Goal: Task Accomplishment & Management: Complete application form

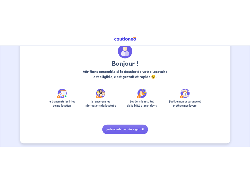
scroll to position [22, 0]
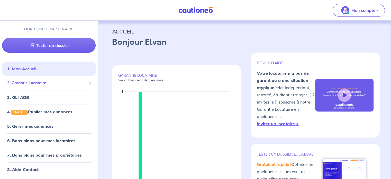
click at [47, 83] on span "2. Garantie Locataire" at bounding box center [47, 83] width 80 height 6
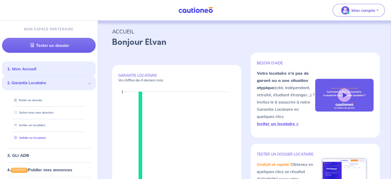
click at [42, 136] on link "Valider un locataire" at bounding box center [29, 138] width 34 height 4
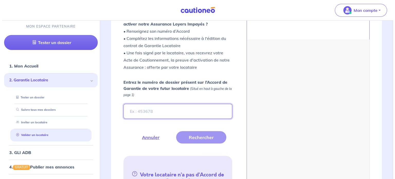
scroll to position [184, 0]
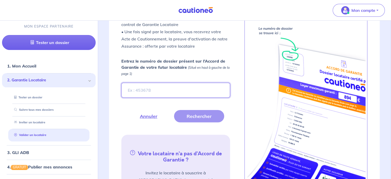
click at [149, 90] on input "Entrez le numéro de dossier présent sur l’Accord de Garantie de votre futur loc…" at bounding box center [175, 90] width 109 height 15
paste input "ddbb38ed-8454-4aa8-aa3b-2e56a5a2dc33"
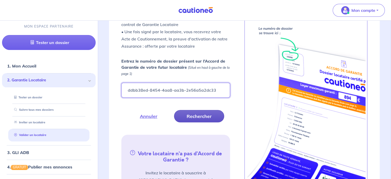
type input "ddbb38ed-8454-4aa8-aa3b-2e56a5a2dc33"
click at [184, 113] on button "Rechercher" at bounding box center [199, 116] width 50 height 12
click at [191, 114] on button "Rechercher" at bounding box center [199, 116] width 50 height 12
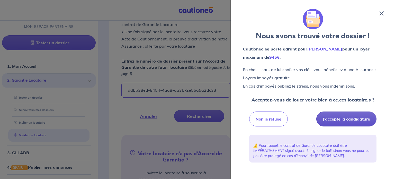
click at [253, 118] on button "J’accepte la candidature" at bounding box center [346, 118] width 60 height 15
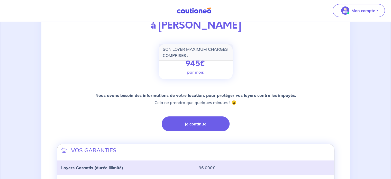
scroll to position [58, 0]
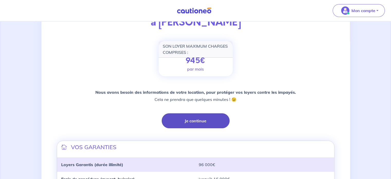
click at [204, 119] on button "Je continue" at bounding box center [196, 120] width 68 height 15
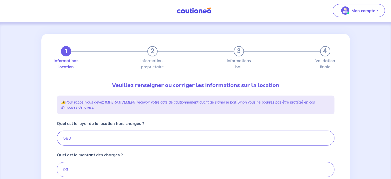
type input "681"
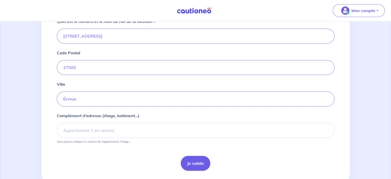
scroll to position [215, 0]
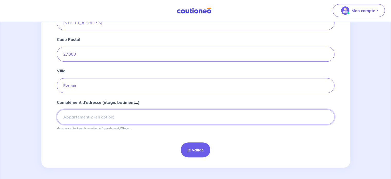
click at [149, 118] on input "Complément d’adresse (étage, batiment...)" at bounding box center [196, 116] width 278 height 15
drag, startPoint x: 146, startPoint y: 116, endPoint x: 59, endPoint y: 114, distance: 87.8
click at [59, 114] on input "Résidence les lettres de mon moulin" at bounding box center [196, 116] width 278 height 15
type input "Résidence les lettres de mon moulin"
click at [177, 114] on input "Résidence les lettres de mon moulin" at bounding box center [196, 116] width 278 height 15
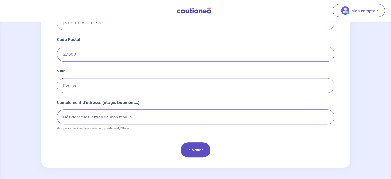
click at [193, 152] on button "Je valide" at bounding box center [196, 149] width 30 height 15
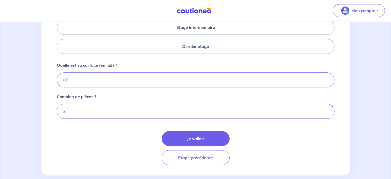
scroll to position [260, 0]
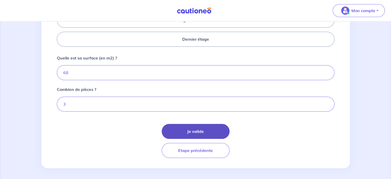
click at [172, 130] on button "Je valide" at bounding box center [196, 131] width 68 height 15
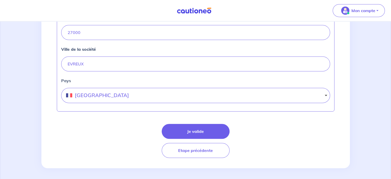
scroll to position [256, 0]
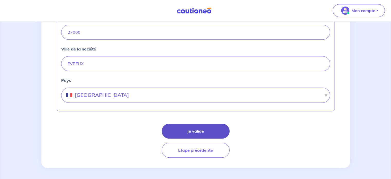
click at [190, 127] on button "Je valide" at bounding box center [196, 131] width 68 height 15
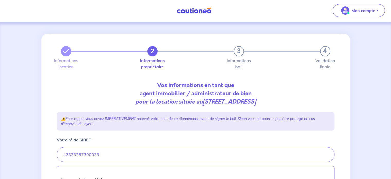
select select "FR"
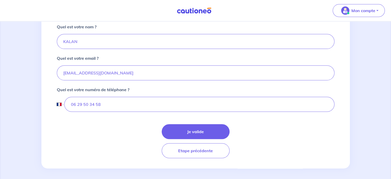
scroll to position [145, 0]
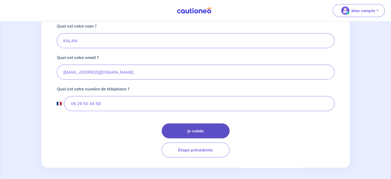
click at [199, 129] on button "Je valide" at bounding box center [196, 130] width 68 height 15
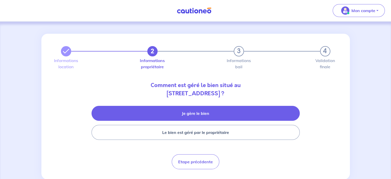
click at [133, 115] on button "Je gère le bien" at bounding box center [196, 113] width 208 height 15
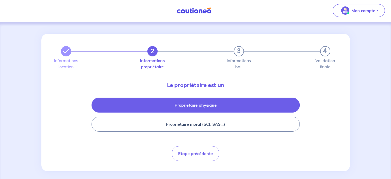
click at [145, 109] on button "Propriétaire physique" at bounding box center [196, 105] width 208 height 15
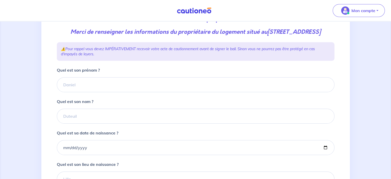
scroll to position [85, 0]
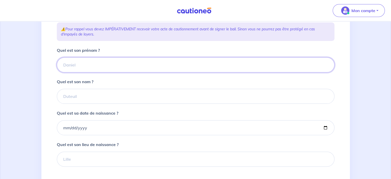
click at [99, 72] on input "Quel est son prénom ?" at bounding box center [196, 64] width 278 height 15
type input "Anais"
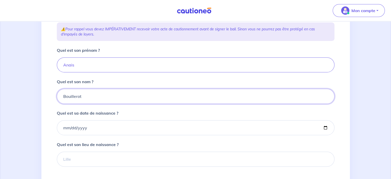
type input "Bouillerot"
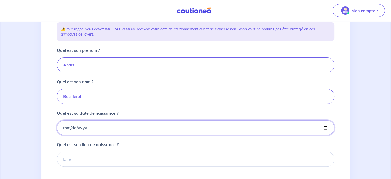
click at [63, 135] on input "Quel est sa date de naissance ?" at bounding box center [196, 127] width 278 height 15
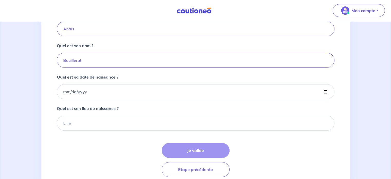
scroll to position [122, 0]
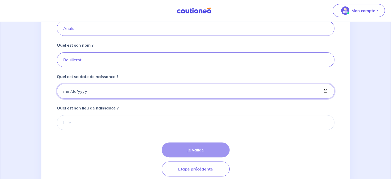
click at [64, 97] on input "Quel est sa date de naissance ?" at bounding box center [196, 91] width 278 height 15
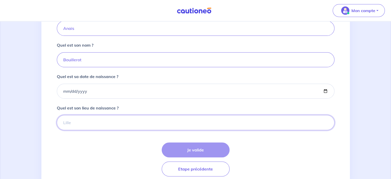
click at [82, 129] on input "Quel est son lieu de naissance ?" at bounding box center [196, 122] width 278 height 15
type input "Evreux"
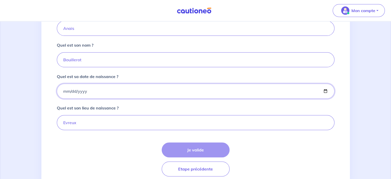
click at [64, 99] on input "Quel est sa date de naissance ?" at bounding box center [196, 91] width 278 height 15
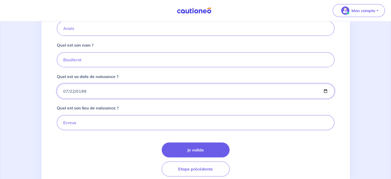
type input "[DATE]"
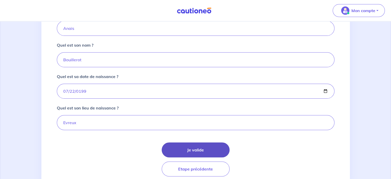
click at [210, 157] on button "Je valide" at bounding box center [196, 149] width 68 height 15
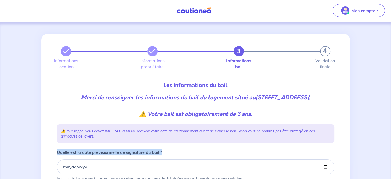
click at [210, 157] on div "Quelle est la date prévisionnelle de signature du bail ? La date de bail ne peu…" at bounding box center [196, 164] width 278 height 31
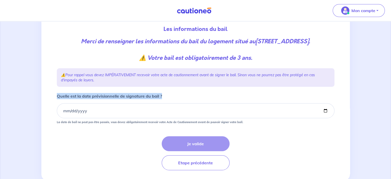
scroll to position [58, 0]
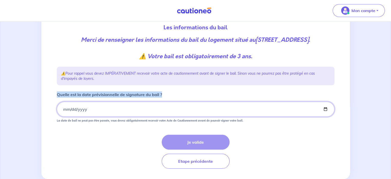
click at [64, 116] on input "Quelle est la date prévisionnelle de signature du bail ?" at bounding box center [196, 109] width 278 height 15
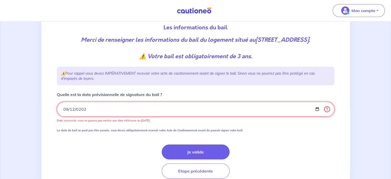
type input "[DATE]"
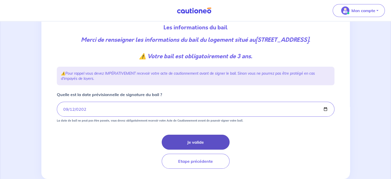
click at [179, 149] on button "Je valide" at bounding box center [196, 142] width 68 height 15
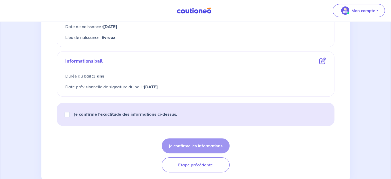
scroll to position [252, 0]
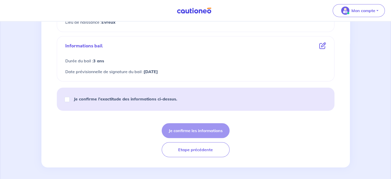
click at [160, 99] on strong "Je confirme l’exactitude des informations ci-dessus." at bounding box center [125, 98] width 103 height 5
click at [70, 99] on input "Je confirme l’exactitude des informations ci-dessus." at bounding box center [67, 99] width 5 height 5
checkbox input "true"
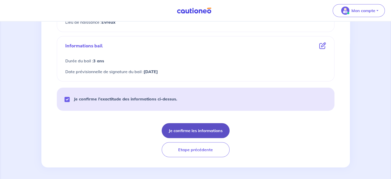
click at [173, 134] on button "Je confirme les informations" at bounding box center [196, 130] width 68 height 15
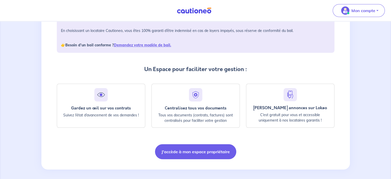
scroll to position [89, 0]
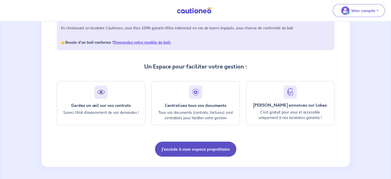
click at [179, 153] on button "J'accède à mon espace propriétaire" at bounding box center [195, 149] width 81 height 15
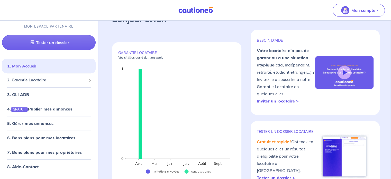
scroll to position [33, 0]
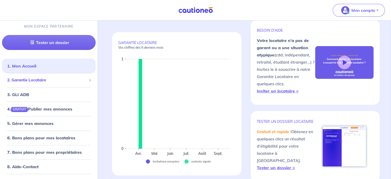
click at [41, 80] on span "2. Garantie Locataire" at bounding box center [47, 80] width 80 height 6
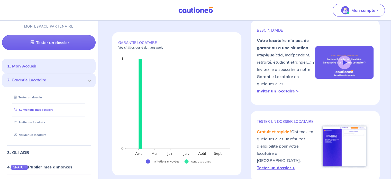
click at [42, 109] on link "Suivre tous mes dossiers" at bounding box center [32, 110] width 41 height 4
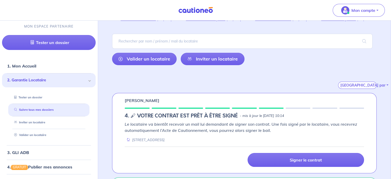
scroll to position [33, 0]
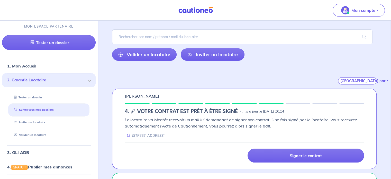
click at [268, 93] on div "Sabrina CERISIER" at bounding box center [245, 96] width 240 height 6
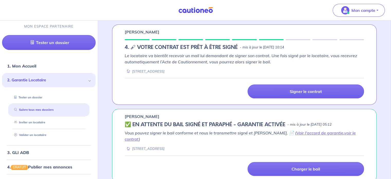
scroll to position [97, 0]
click at [386, 65] on div "Sabrina CERISIER 4. 🖋 VOTRE CONTRAT EST PRÊT À ÊTRE SIGNÉ - mis à jour le 4 sep…" at bounding box center [244, 64] width 289 height 80
